Goal: Information Seeking & Learning: Find specific fact

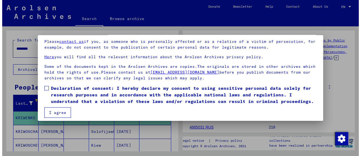
scroll to position [43, 0]
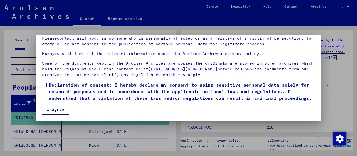
click at [57, 108] on button "I agree" at bounding box center [55, 109] width 27 height 10
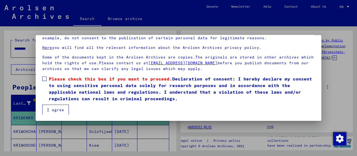
click at [42, 78] on span at bounding box center [44, 78] width 4 height 4
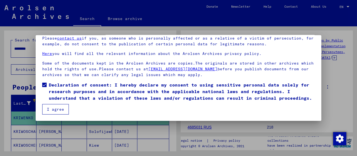
click at [50, 107] on button "I agree" at bounding box center [55, 109] width 27 height 10
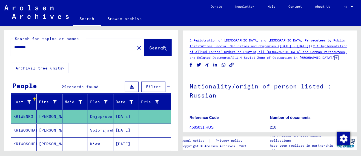
scroll to position [0, 0]
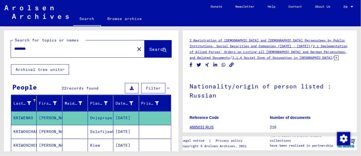
click at [35, 50] on input "********" at bounding box center [72, 49] width 117 height 6
click at [136, 49] on mat-icon "close" at bounding box center [139, 49] width 7 height 7
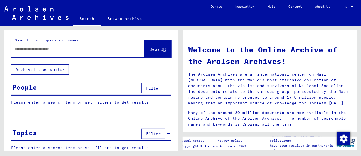
click at [60, 49] on input "text" at bounding box center [71, 49] width 114 height 6
type input "*****"
click at [149, 50] on span "Search" at bounding box center [157, 48] width 16 height 5
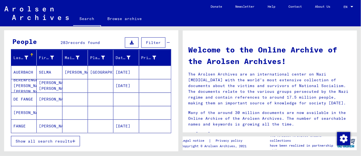
scroll to position [61, 0]
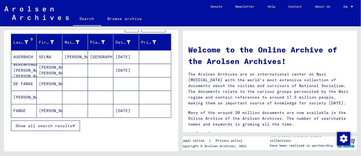
click at [58, 123] on span "Show all search results" at bounding box center [44, 125] width 57 height 5
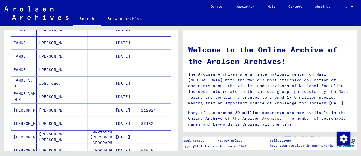
scroll to position [152, 0]
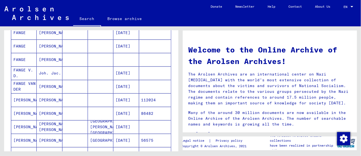
click at [33, 85] on mat-cell "FANGE VAN DER" at bounding box center [23, 86] width 25 height 13
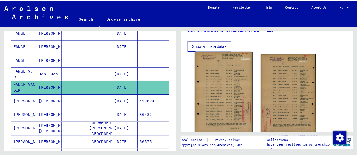
scroll to position [91, 0]
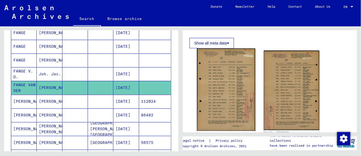
click at [222, 82] on img at bounding box center [226, 89] width 58 height 82
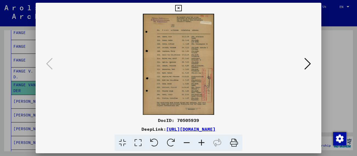
click at [199, 142] on icon at bounding box center [201, 142] width 15 height 17
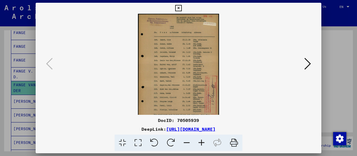
click at [199, 142] on icon at bounding box center [201, 142] width 15 height 17
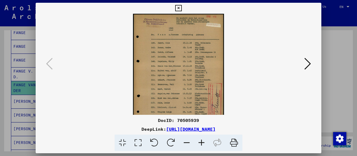
click at [199, 142] on icon at bounding box center [201, 142] width 15 height 17
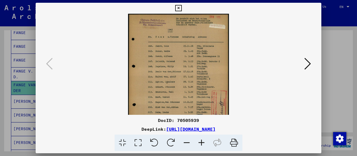
click at [199, 142] on icon at bounding box center [201, 142] width 15 height 17
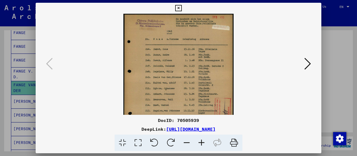
click at [199, 142] on icon at bounding box center [201, 142] width 15 height 17
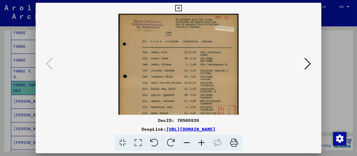
click at [199, 142] on icon at bounding box center [201, 142] width 15 height 17
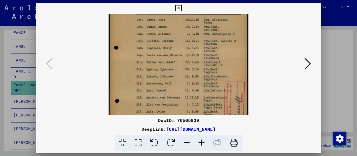
drag, startPoint x: 169, startPoint y: 90, endPoint x: 175, endPoint y: 47, distance: 44.0
click at [175, 47] on img at bounding box center [177, 73] width 139 height 197
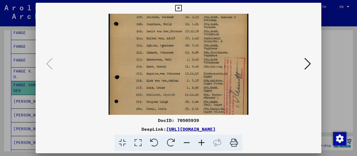
scroll to position [71, 0]
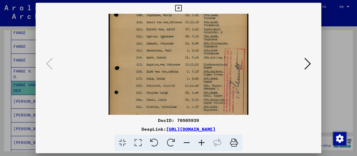
drag, startPoint x: 168, startPoint y: 72, endPoint x: 170, endPoint y: 52, distance: 20.1
click at [170, 52] on img at bounding box center [177, 40] width 139 height 197
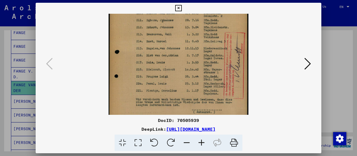
drag, startPoint x: 166, startPoint y: 76, endPoint x: 167, endPoint y: 58, distance: 18.7
click at [167, 58] on img at bounding box center [177, 24] width 139 height 197
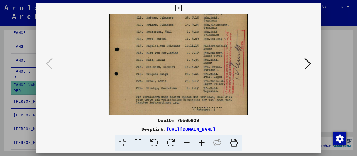
click at [309, 63] on icon at bounding box center [307, 63] width 7 height 13
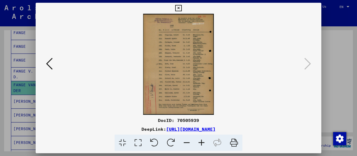
scroll to position [0, 0]
click at [200, 141] on icon at bounding box center [201, 142] width 15 height 17
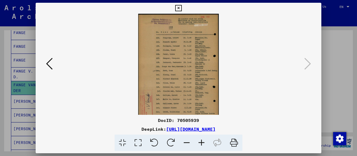
click at [200, 141] on icon at bounding box center [201, 142] width 15 height 17
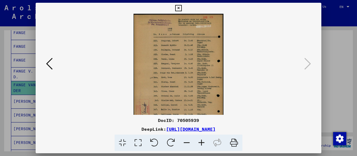
click at [200, 141] on icon at bounding box center [201, 142] width 15 height 17
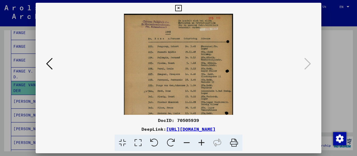
click at [200, 141] on icon at bounding box center [201, 142] width 15 height 17
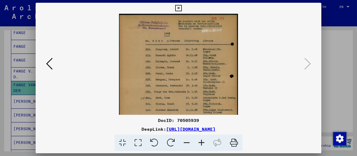
click at [201, 141] on icon at bounding box center [201, 142] width 15 height 17
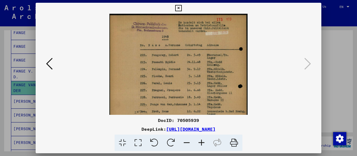
click at [201, 141] on icon at bounding box center [201, 142] width 15 height 17
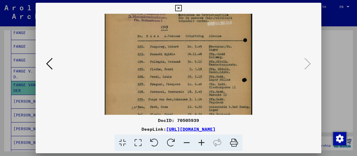
scroll to position [29, 0]
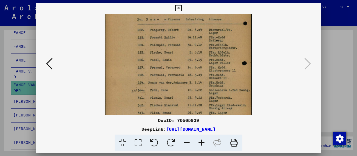
drag, startPoint x: 180, startPoint y: 93, endPoint x: 183, endPoint y: 64, distance: 29.4
click at [183, 64] on img at bounding box center [179, 91] width 148 height 210
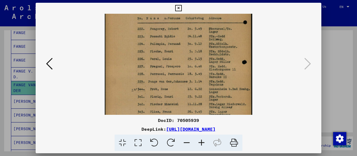
drag, startPoint x: 215, startPoint y: 87, endPoint x: 170, endPoint y: 84, distance: 45.3
click at [167, 87] on img at bounding box center [179, 90] width 148 height 210
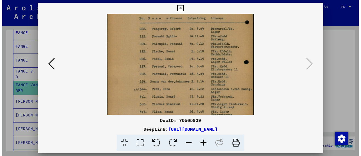
scroll to position [30, 0]
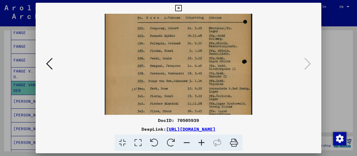
click at [178, 9] on icon at bounding box center [178, 8] width 6 height 7
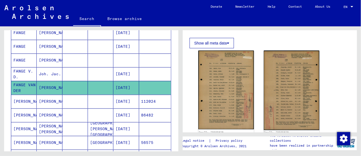
click at [48, 71] on mat-cell "Joh. Jac." at bounding box center [49, 73] width 25 height 13
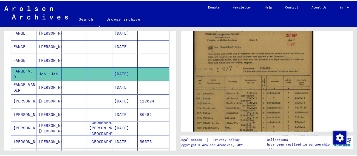
scroll to position [152, 0]
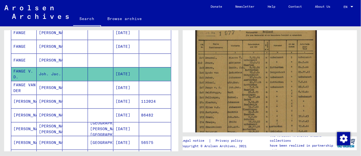
click at [230, 79] on img at bounding box center [255, 75] width 121 height 171
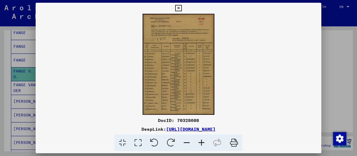
click at [202, 141] on icon at bounding box center [201, 142] width 15 height 17
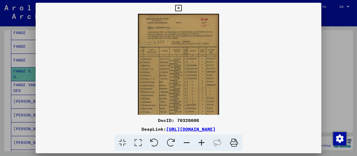
click at [202, 141] on icon at bounding box center [201, 142] width 15 height 17
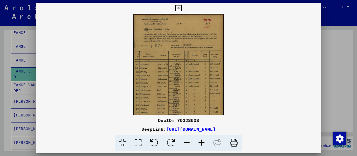
click at [202, 141] on icon at bounding box center [201, 142] width 15 height 17
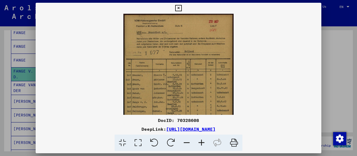
click at [202, 141] on icon at bounding box center [201, 142] width 15 height 17
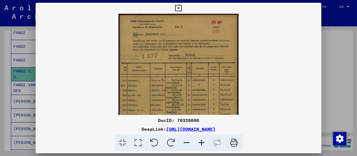
click at [202, 141] on icon at bounding box center [201, 142] width 15 height 17
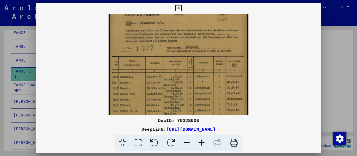
drag, startPoint x: 187, startPoint y: 67, endPoint x: 191, endPoint y: 37, distance: 30.6
click at [190, 45] on img at bounding box center [177, 97] width 139 height 197
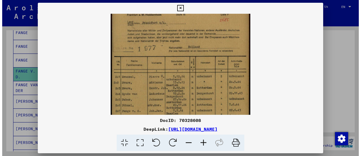
scroll to position [42, 0]
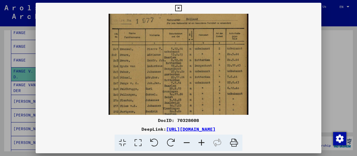
click at [181, 8] on icon at bounding box center [178, 8] width 6 height 7
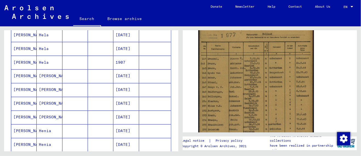
scroll to position [366, 0]
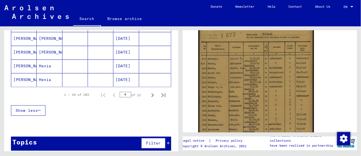
click at [34, 108] on span "Show less" at bounding box center [27, 110] width 22 height 5
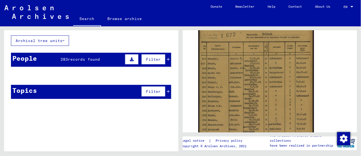
scroll to position [0, 0]
